Goal: Contribute content: Contribute content

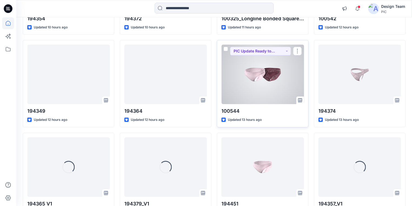
scroll to position [319, 0]
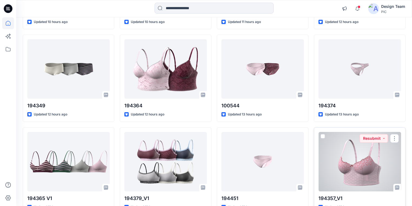
click at [358, 170] on div at bounding box center [360, 162] width 83 height 60
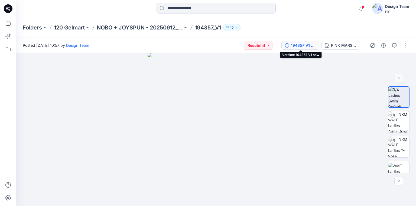
click at [301, 45] on div "194357_V1 new" at bounding box center [303, 45] width 25 height 6
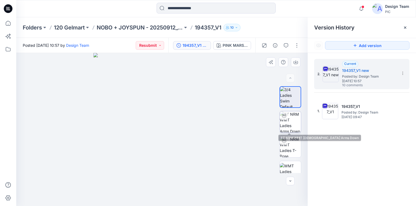
click at [291, 120] on img at bounding box center [290, 122] width 21 height 21
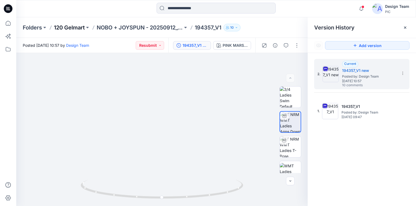
click at [80, 26] on p "120 Gelmart" at bounding box center [69, 28] width 31 height 8
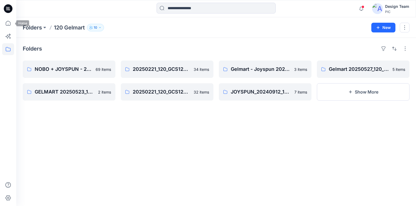
click at [8, 6] on icon at bounding box center [8, 8] width 9 height 9
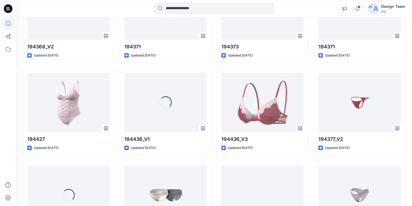
scroll to position [1153, 0]
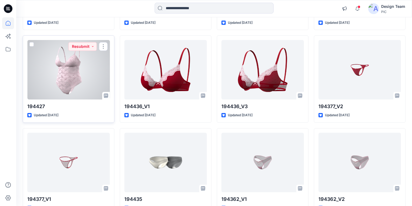
click at [66, 83] on div at bounding box center [68, 70] width 83 height 60
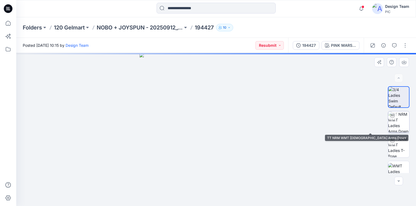
click at [398, 123] on img at bounding box center [398, 122] width 21 height 21
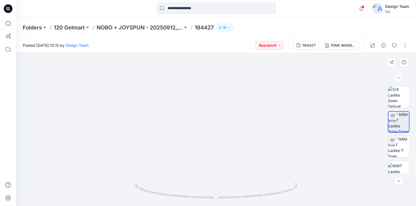
drag, startPoint x: 218, startPoint y: 85, endPoint x: 215, endPoint y: 126, distance: 41.0
drag, startPoint x: 216, startPoint y: 119, endPoint x: 212, endPoint y: 111, distance: 8.6
click at [401, 147] on img at bounding box center [398, 146] width 21 height 21
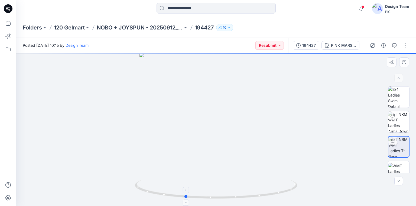
drag, startPoint x: 261, startPoint y: 198, endPoint x: 230, endPoint y: 194, distance: 31.3
click at [230, 194] on icon at bounding box center [217, 190] width 164 height 20
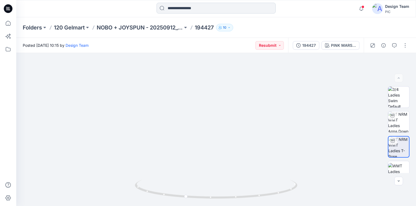
click at [184, 9] on input at bounding box center [215, 8] width 119 height 11
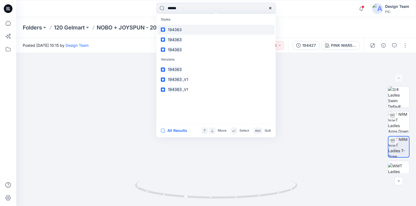
type input "******"
click at [171, 29] on mark "194363" at bounding box center [174, 30] width 15 height 6
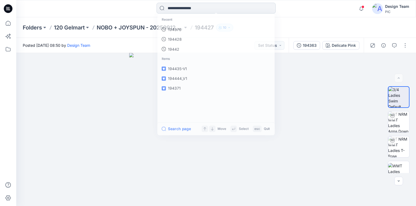
click at [176, 6] on input at bounding box center [215, 8] width 119 height 11
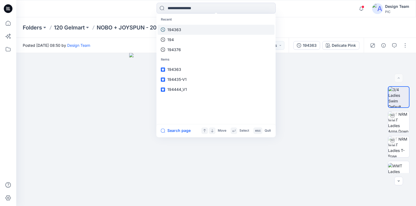
click at [173, 28] on p "194363" at bounding box center [174, 30] width 14 height 6
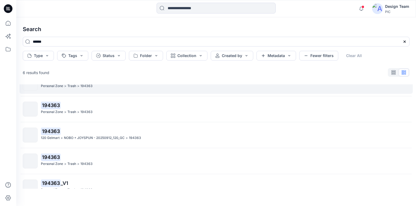
scroll to position [22, 0]
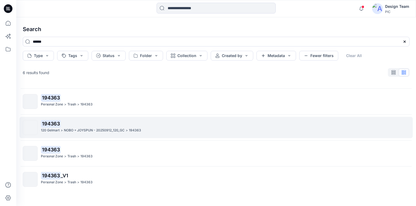
click at [50, 130] on p "120 Gelmart" at bounding box center [50, 131] width 19 height 6
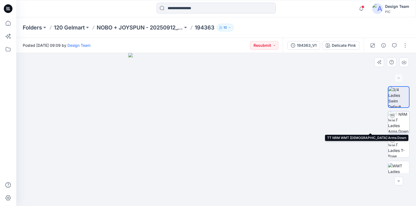
click at [396, 122] on img at bounding box center [398, 122] width 21 height 21
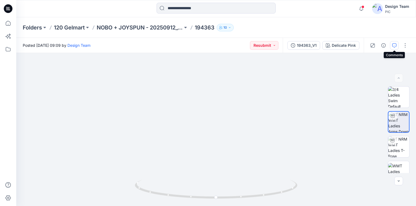
click at [395, 45] on icon "button" at bounding box center [394, 45] width 4 height 4
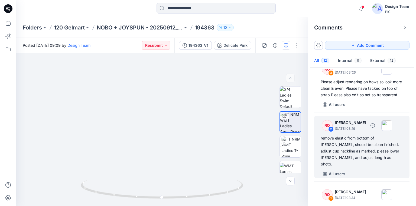
scroll to position [455, 0]
click at [348, 158] on div "remove elastic from bottom of gore , should be clean finished. adjust cup neckl…" at bounding box center [361, 151] width 82 height 32
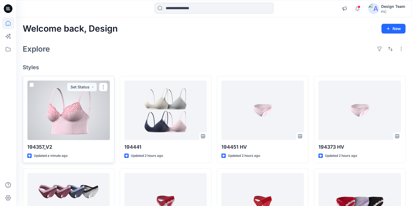
click at [71, 112] on div at bounding box center [68, 111] width 83 height 60
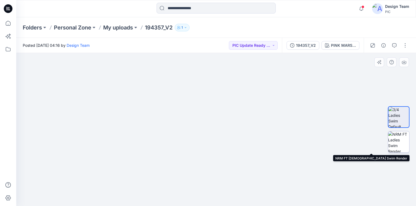
click at [398, 142] on img at bounding box center [398, 142] width 21 height 21
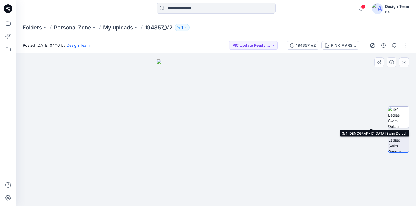
click at [393, 113] on img at bounding box center [398, 117] width 21 height 21
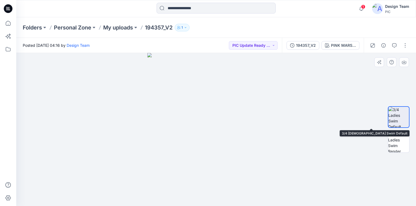
click at [400, 116] on img at bounding box center [398, 117] width 21 height 21
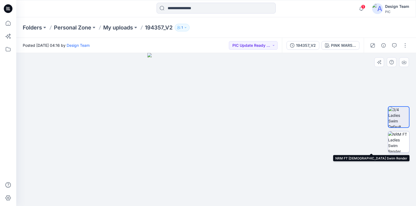
click at [399, 144] on img at bounding box center [398, 142] width 21 height 21
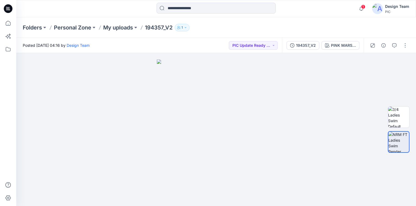
click at [9, 7] on icon at bounding box center [8, 8] width 9 height 9
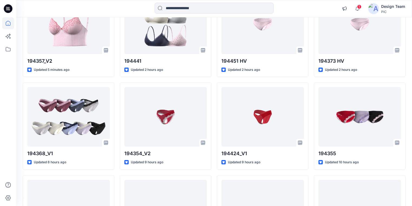
scroll to position [38, 0]
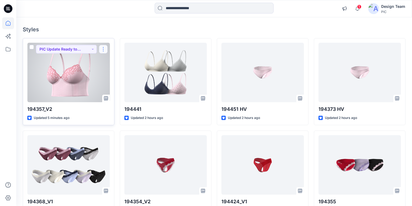
click at [106, 48] on button "button" at bounding box center [103, 49] width 9 height 9
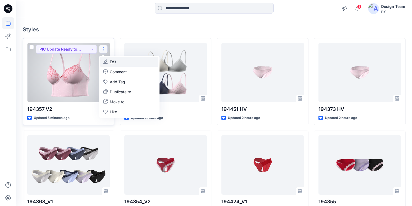
click at [117, 61] on button "Edit" at bounding box center [129, 62] width 58 height 10
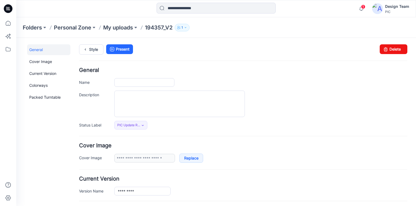
type input "*********"
type input "**********"
click at [387, 50] on link "Delete" at bounding box center [393, 49] width 28 height 10
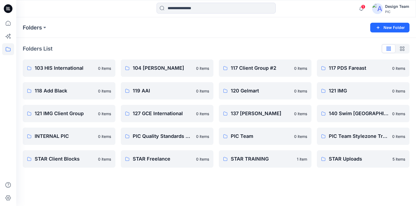
click at [9, 5] on icon at bounding box center [8, 8] width 9 height 9
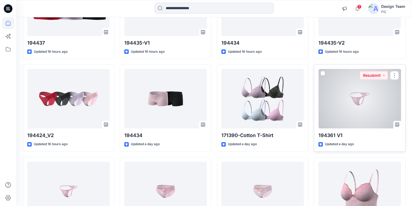
scroll to position [706, 0]
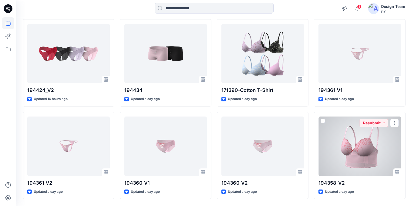
click at [357, 150] on div at bounding box center [360, 147] width 83 height 60
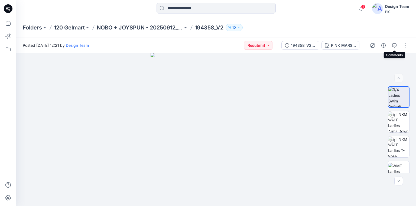
click at [393, 44] on icon "button" at bounding box center [394, 45] width 4 height 4
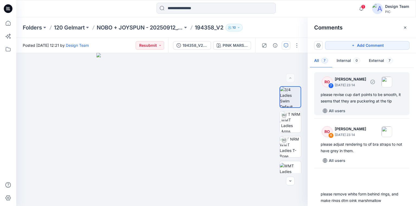
click at [350, 95] on div "please revise cup dart points to be smooth, it seems that they are puckering at…" at bounding box center [361, 97] width 82 height 13
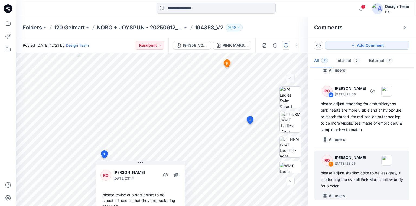
scroll to position [240, 0]
